Goal: Check status: Check status

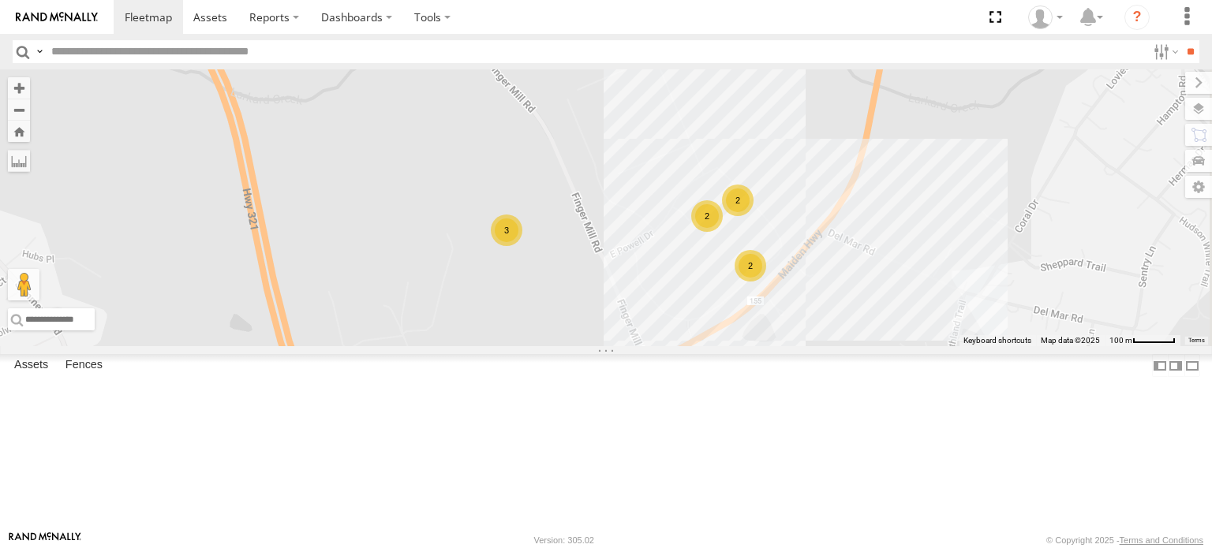
click at [766, 282] on div "2" at bounding box center [751, 266] width 32 height 32
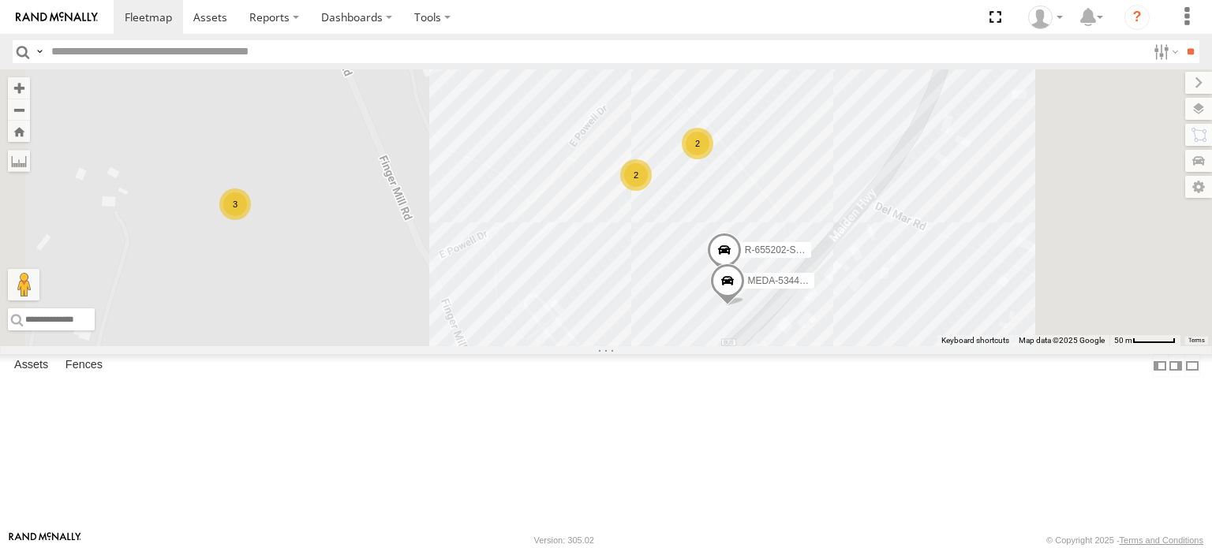
drag, startPoint x: 886, startPoint y: 303, endPoint x: 871, endPoint y: 362, distance: 61.0
click at [871, 346] on div "R-3747-Swing MEDA-535215-Roll R-391879-Swing R-401591 MEDA-565002-Roll R-460513…" at bounding box center [606, 207] width 1212 height 277
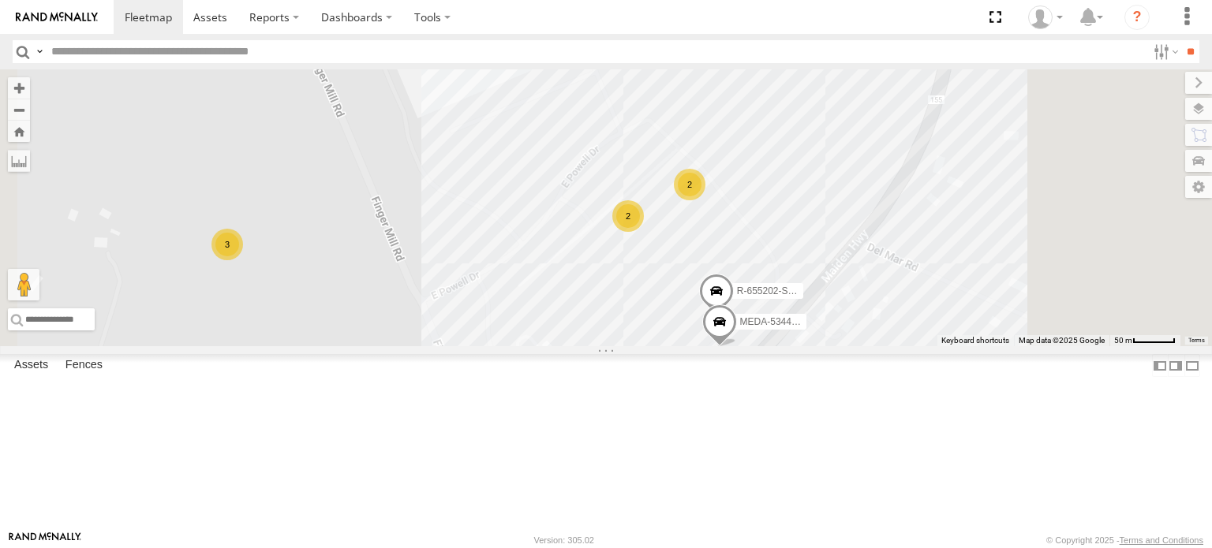
click at [705, 200] on div "2" at bounding box center [690, 185] width 32 height 32
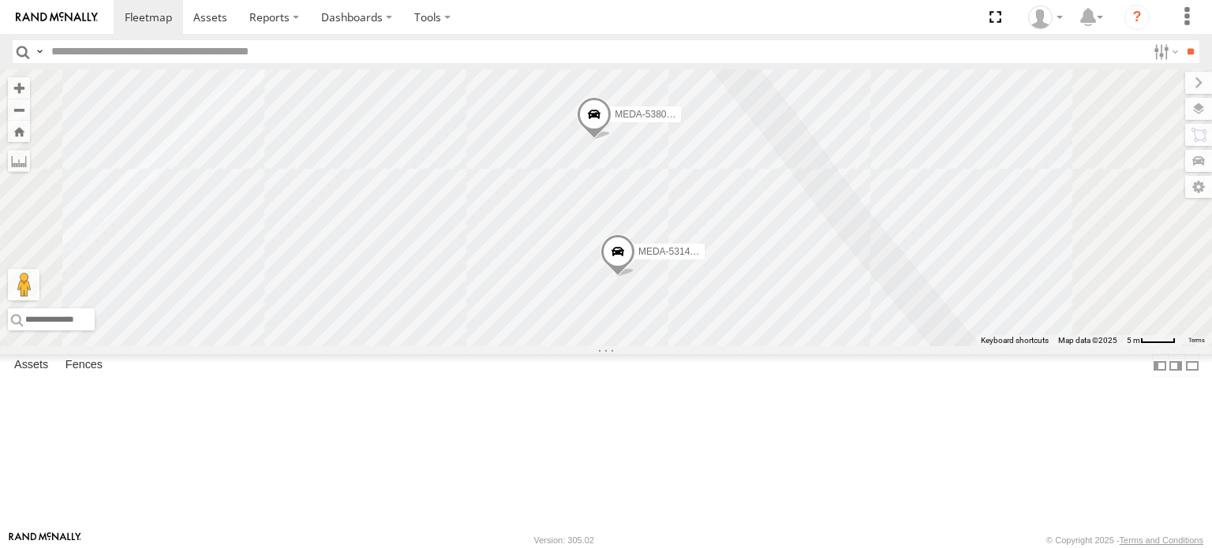
click at [720, 257] on span "MEDA-531406-Roll" at bounding box center [678, 251] width 81 height 11
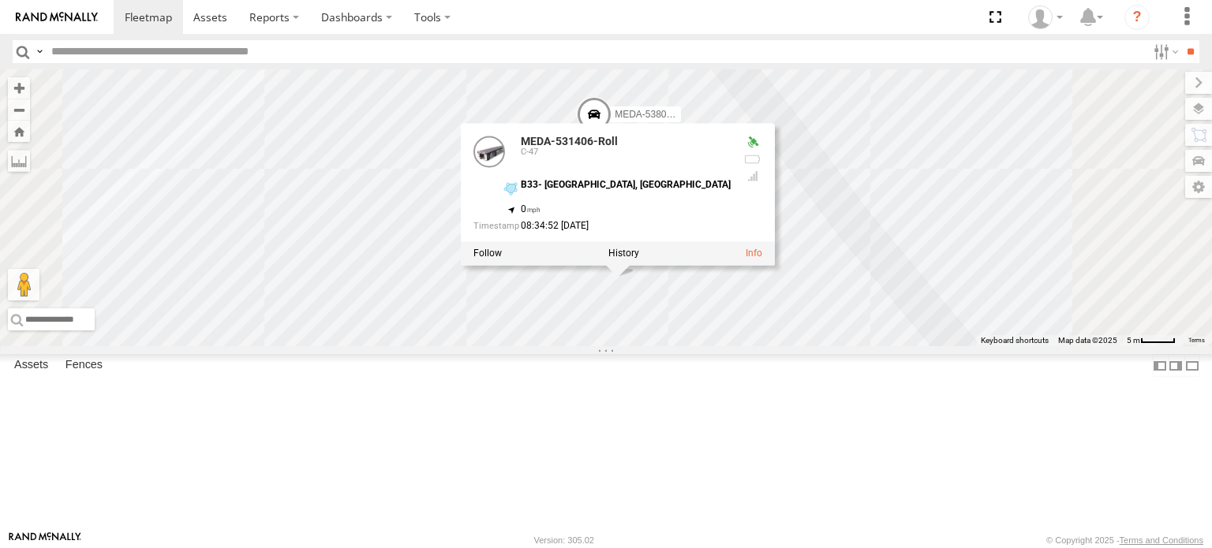
click at [855, 346] on div "R-3747-Swing MEDA-535215-Roll R-391879-Swing R-401591 MEDA-565002-Roll R-460513…" at bounding box center [606, 207] width 1212 height 277
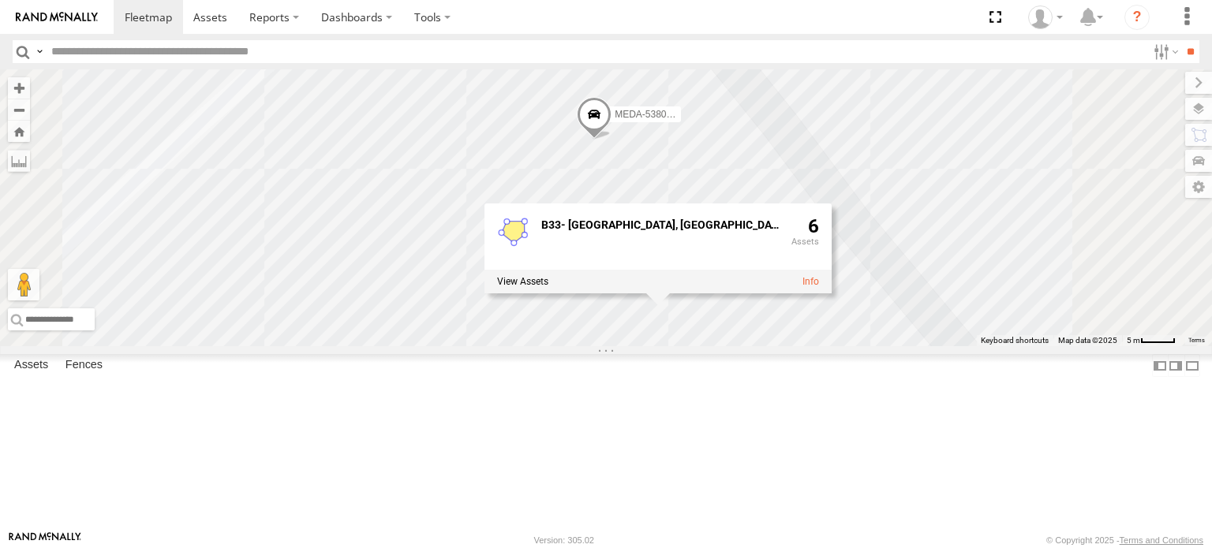
click at [843, 346] on div "R-3747-Swing MEDA-535215-Roll R-391879-Swing R-401591 MEDA-565002-Roll R-460513…" at bounding box center [606, 207] width 1212 height 277
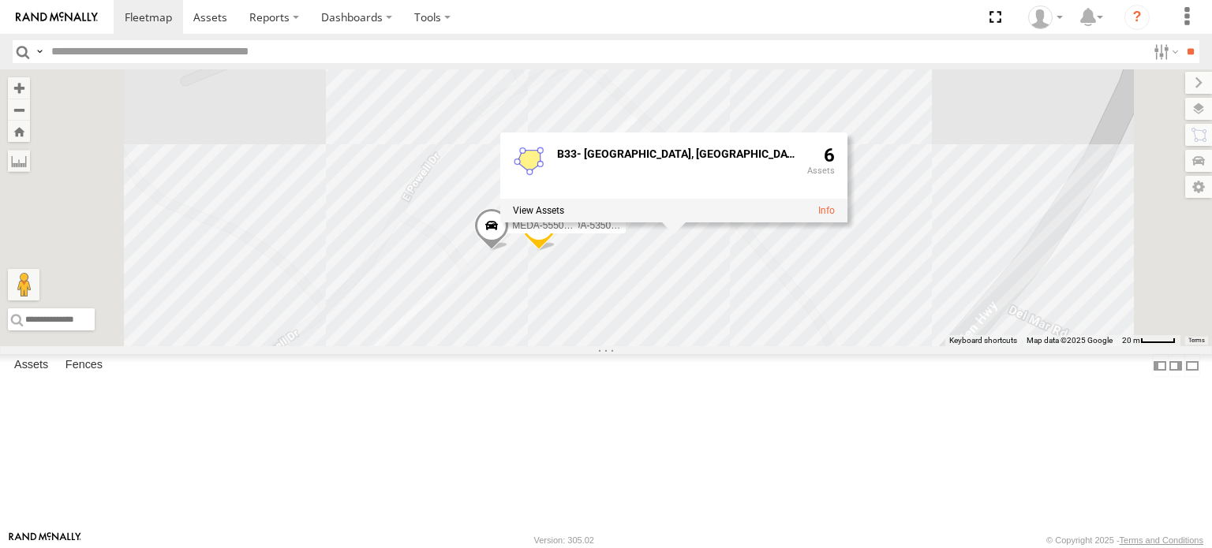
click at [835, 196] on div "6" at bounding box center [821, 170] width 28 height 50
click at [578, 234] on label "MEDA-555002-Roll" at bounding box center [538, 226] width 79 height 16
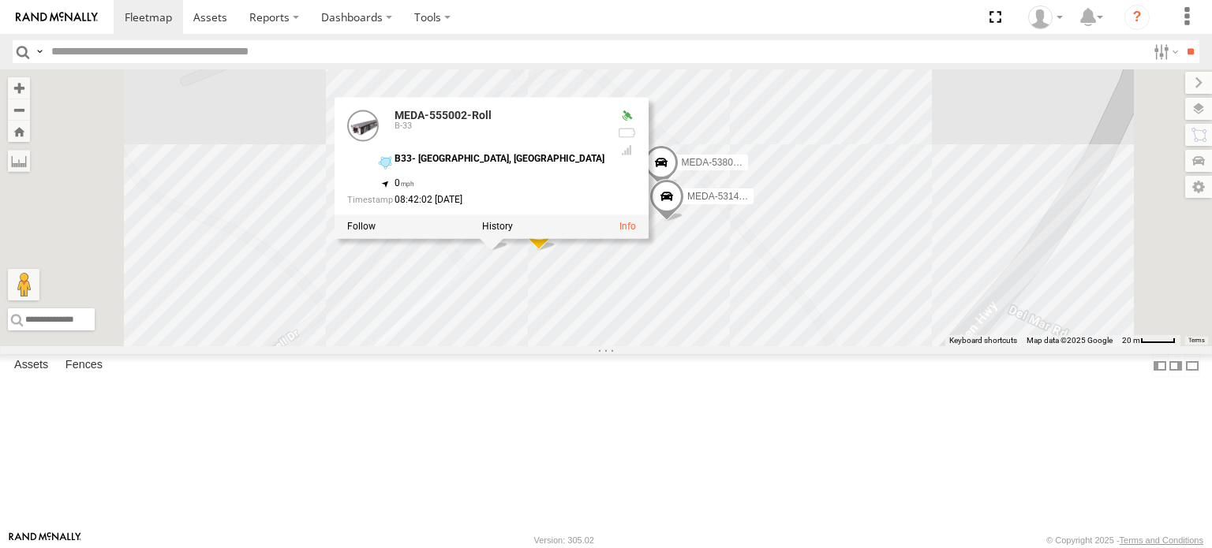
click at [713, 346] on div "R-3747-Swing MEDA-535215-Roll R-391879-Swing R-401591 MEDA-565002-Roll R-460513…" at bounding box center [606, 207] width 1212 height 277
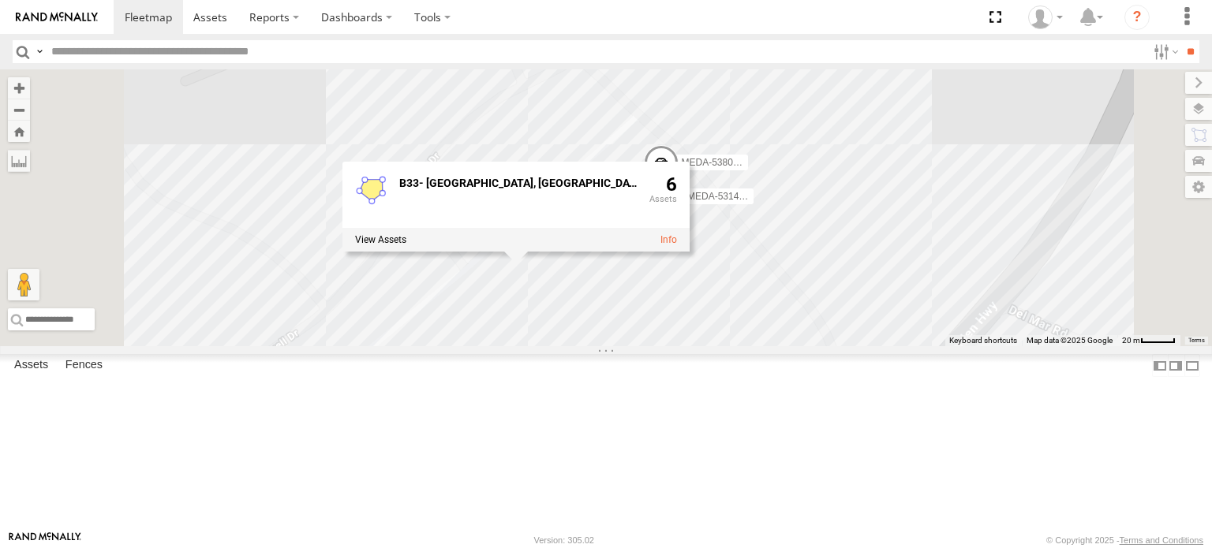
click at [868, 346] on div "R-3747-Swing MEDA-535215-Roll R-391879-Swing R-401591 MEDA-565002-Roll R-460513…" at bounding box center [606, 207] width 1212 height 277
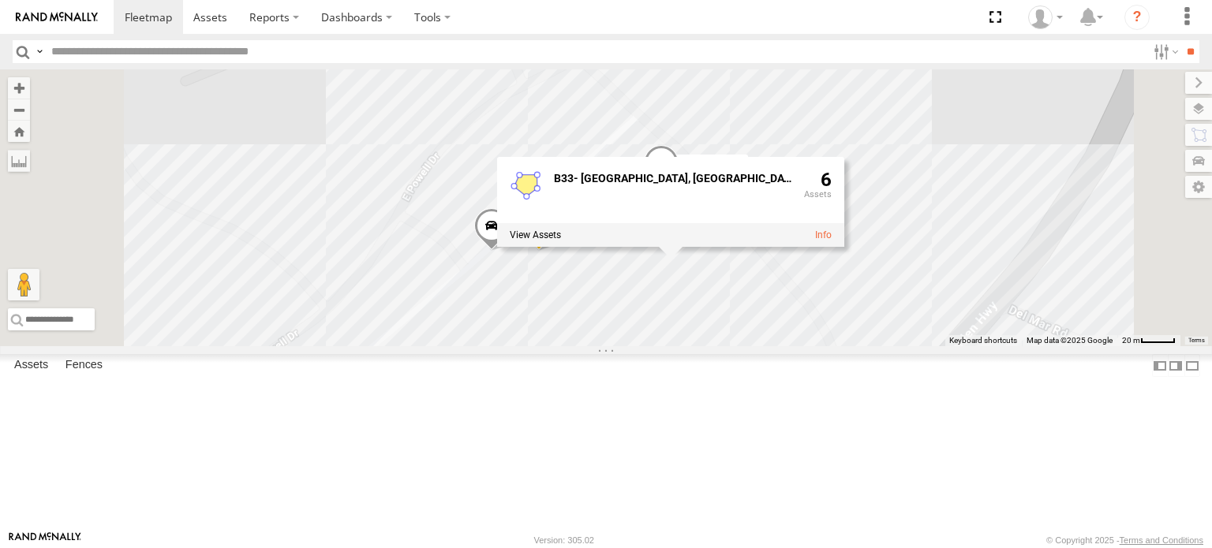
click at [509, 251] on span at bounding box center [491, 229] width 35 height 43
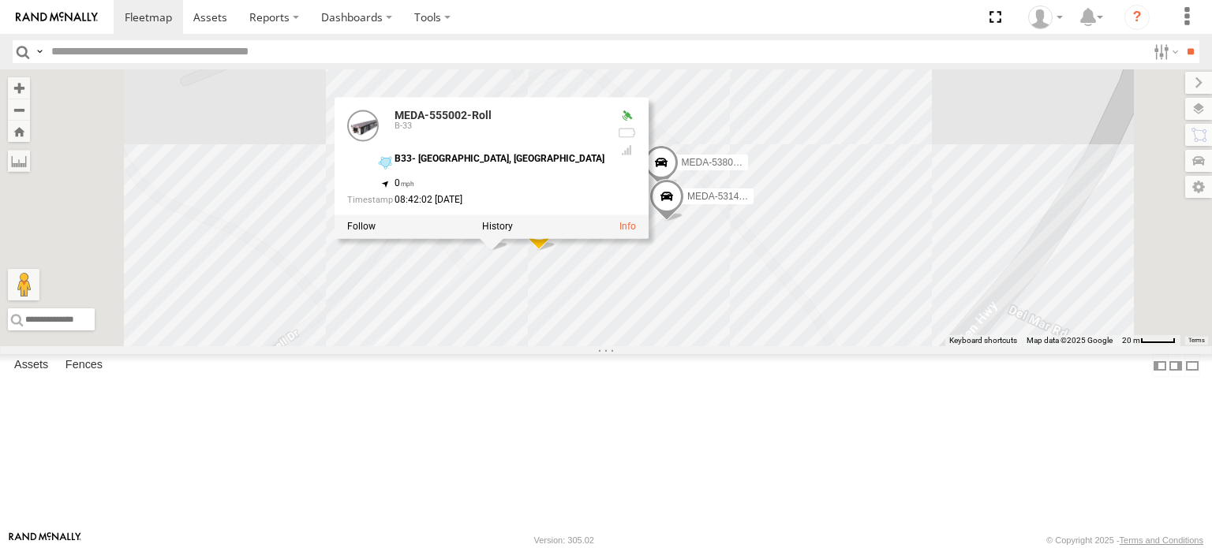
click at [832, 346] on div "R-3747-Swing MEDA-535215-Roll R-391879-Swing R-401591 MEDA-565002-Roll R-460513…" at bounding box center [606, 207] width 1212 height 277
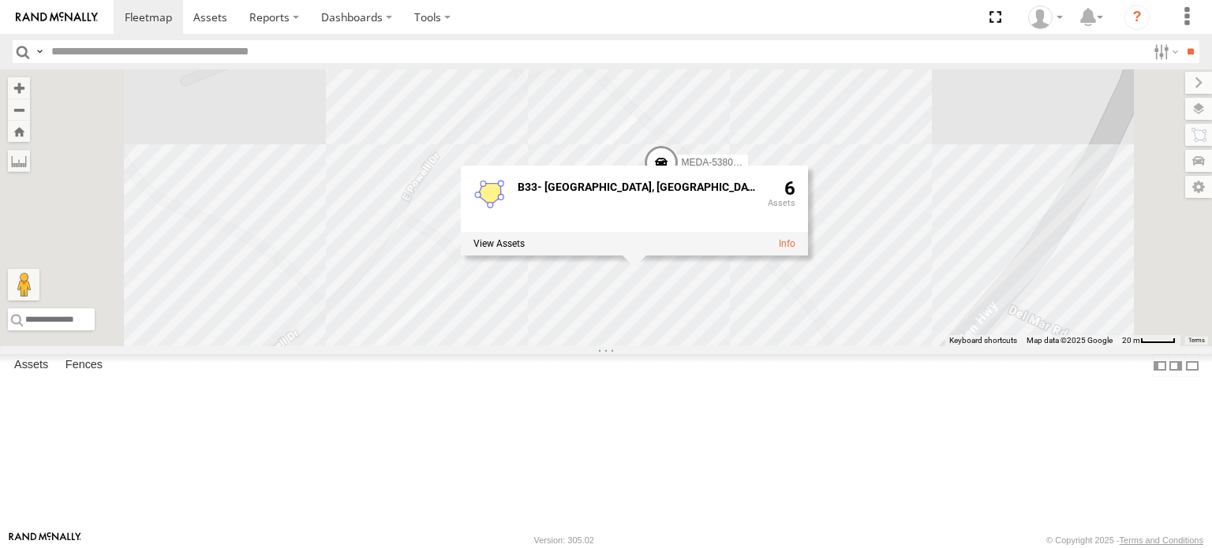
click at [761, 346] on div "R-3747-Swing MEDA-535215-Roll R-391879-Swing R-401591 MEDA-565002-Roll R-460513…" at bounding box center [606, 207] width 1212 height 277
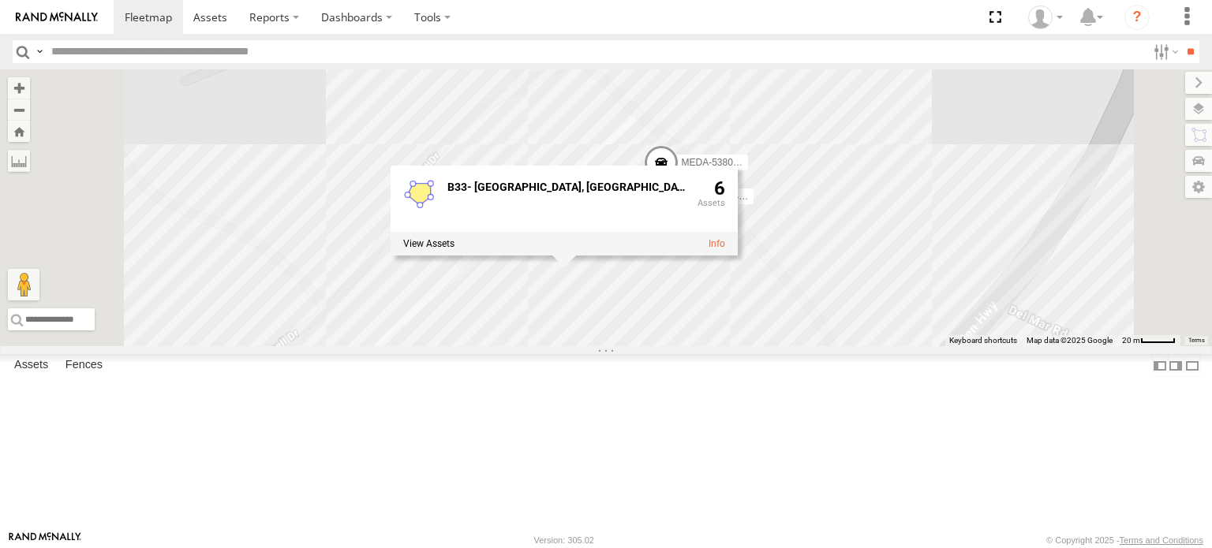
click at [745, 181] on div "R-3747-Swing MEDA-535215-Roll R-391879-Swing R-401591 MEDA-565002-Roll R-460513…" at bounding box center [606, 207] width 1212 height 277
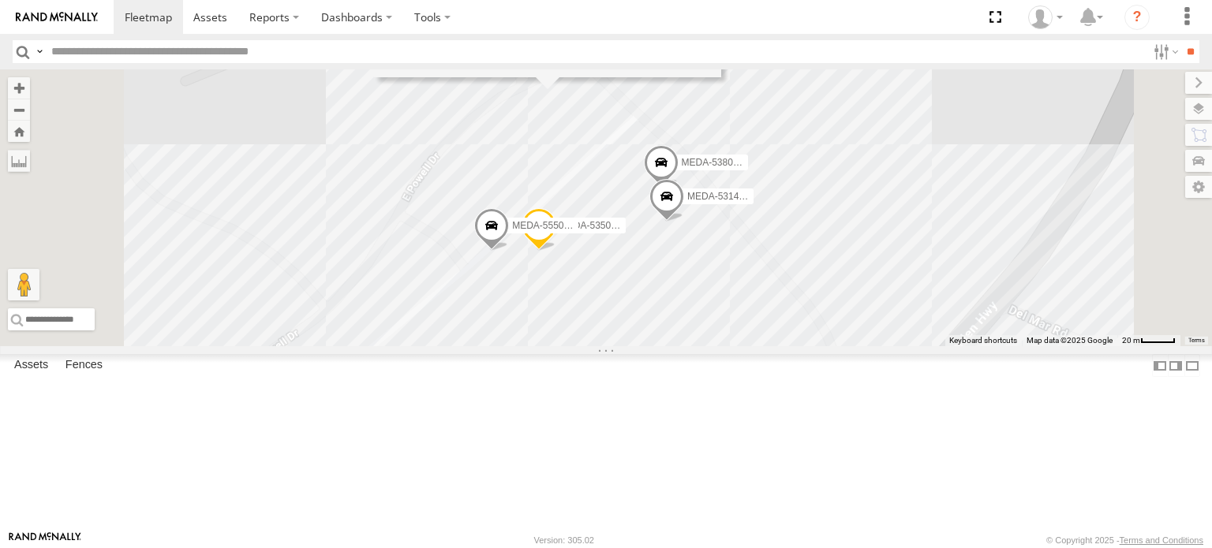
click at [556, 251] on span at bounding box center [539, 229] width 35 height 43
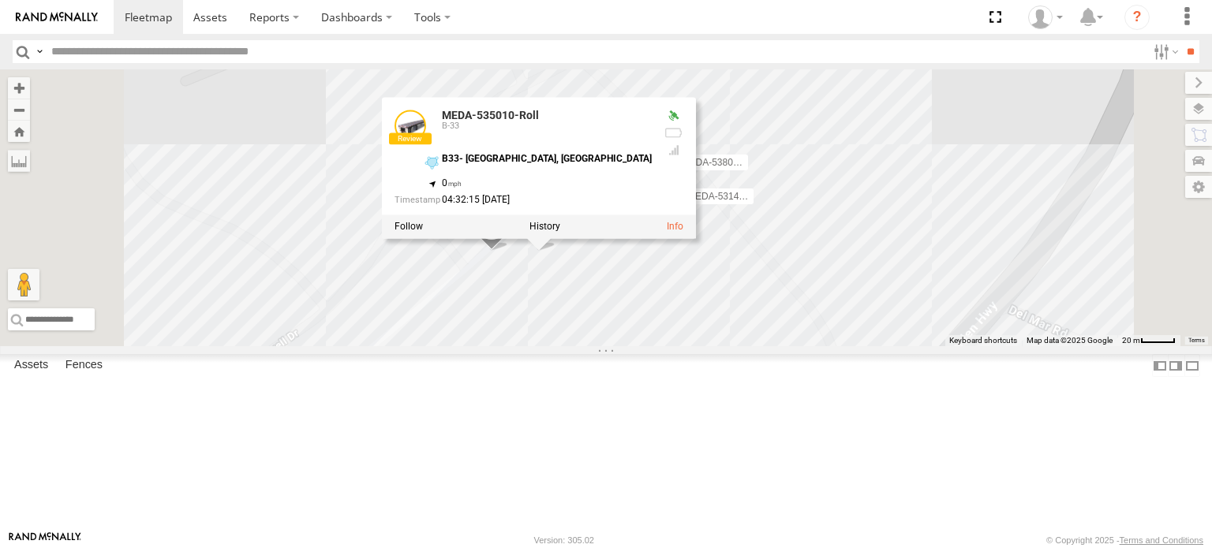
click at [762, 346] on div "R-3747-Swing MEDA-535215-Roll R-391879-Swing R-401591 MEDA-565002-Roll R-460513…" at bounding box center [606, 207] width 1212 height 277
